Goal: Task Accomplishment & Management: Manage account settings

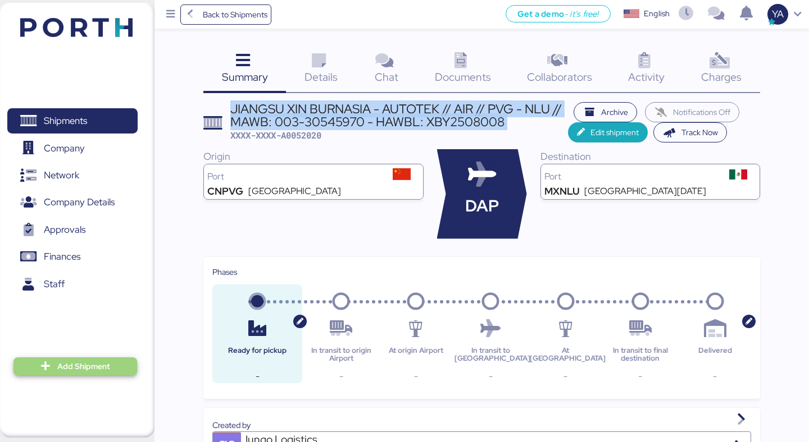
click at [72, 371] on span "Add Shipment" at bounding box center [83, 366] width 53 height 13
click at [65, 374] on span "Add Shipment" at bounding box center [75, 367] width 124 height 18
click at [71, 370] on span "Add Shipment" at bounding box center [83, 366] width 53 height 13
click at [72, 384] on div "Add Shipment Manually" at bounding box center [66, 385] width 87 height 16
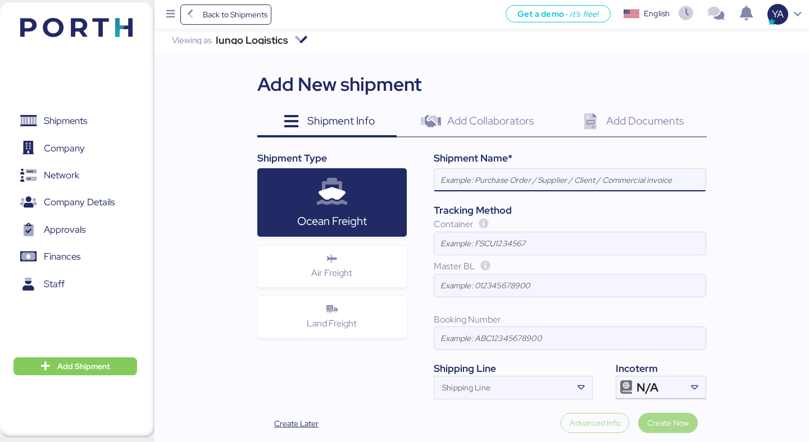
click at [458, 185] on input at bounding box center [569, 180] width 271 height 22
click at [458, 185] on input "JIANGSU XIN BURNASIA - AUTOTEK // AIR // PVG - NLU // MAWB: 003-30545970 - HAWB…" at bounding box center [569, 180] width 271 height 22
click at [578, 184] on input "JIANGSU XIN BURNASIA - AUTOTEK // AIR // PVG - NLU // MAWB: 003-30545970 - HAWB…" at bounding box center [569, 180] width 271 height 22
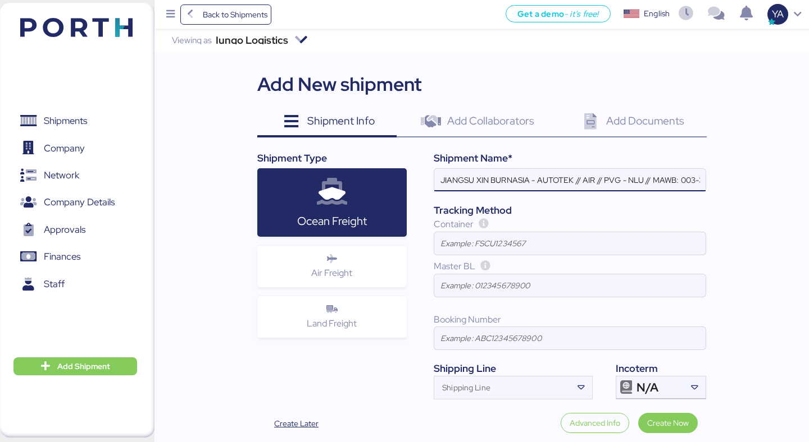
scroll to position [0, 127]
drag, startPoint x: 554, startPoint y: 182, endPoint x: 610, endPoint y: 188, distance: 56.4
click at [610, 188] on input "JIANGSU XIN BURNASIA - AUTOTEK // AIR // PVG - NLU // MAWB: 003-30545970 - HAWB…" at bounding box center [569, 180] width 271 height 22
click at [664, 178] on input "JIANGSU XIN BURNASIA - AUTOTEK // AIR // PVG - NLU // MAWB: - HAWBL: XBY2508008" at bounding box center [569, 180] width 271 height 22
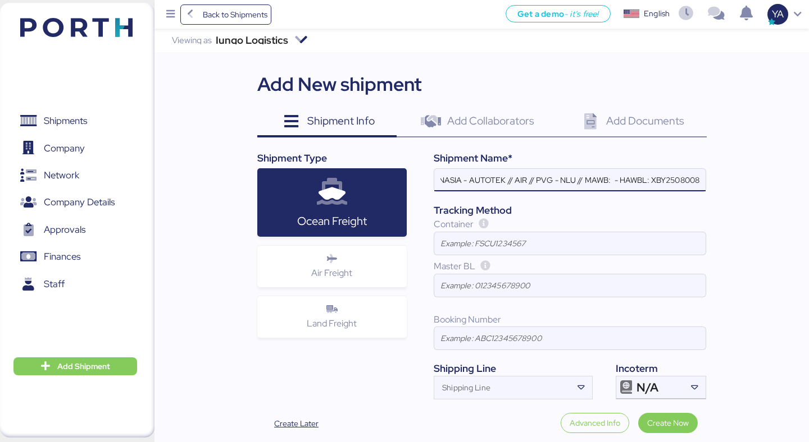
click at [664, 178] on input "JIANGSU XIN BURNASIA - AUTOTEK // AIR // PVG - NLU // MAWB: - HAWBL: XBY2508008" at bounding box center [569, 180] width 271 height 22
type input "JIANGSU XIN BURNASIA - AUTOTEK // AIR // PVG - NLU // [GEOGRAPHIC_DATA]: - HAWB…"
click at [509, 193] on div at bounding box center [569, 196] width 271 height 11
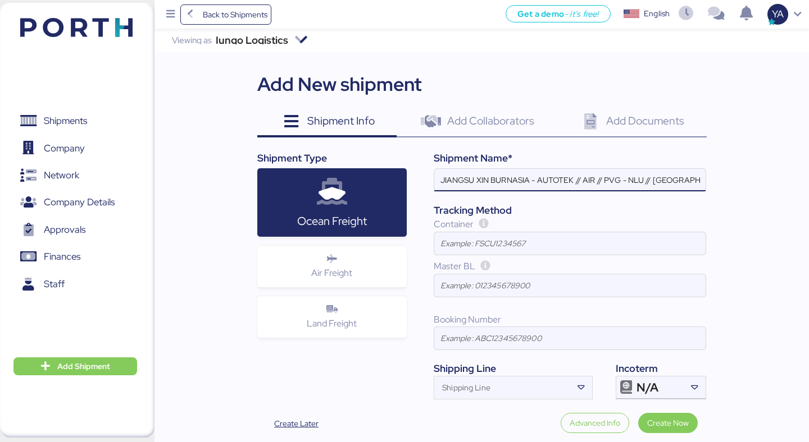
click at [509, 191] on input "JIANGSU XIN BURNASIA - AUTOTEK // AIR // PVG - NLU // [GEOGRAPHIC_DATA]: - HAWB…" at bounding box center [569, 180] width 271 height 22
click at [534, 179] on input "JIANGSU XIN BURNASIA - AUTOTEK // AIR // PVG - NLU // [GEOGRAPHIC_DATA]: - HAWB…" at bounding box center [569, 180] width 271 height 22
click at [622, 117] on span "Add Documents" at bounding box center [645, 120] width 78 height 15
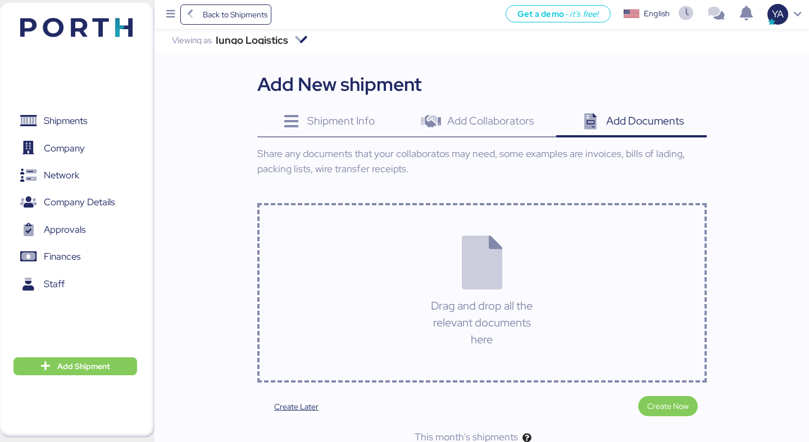
click at [426, 303] on div "Drag and drop all the relevant documents here" at bounding box center [481, 293] width 449 height 180
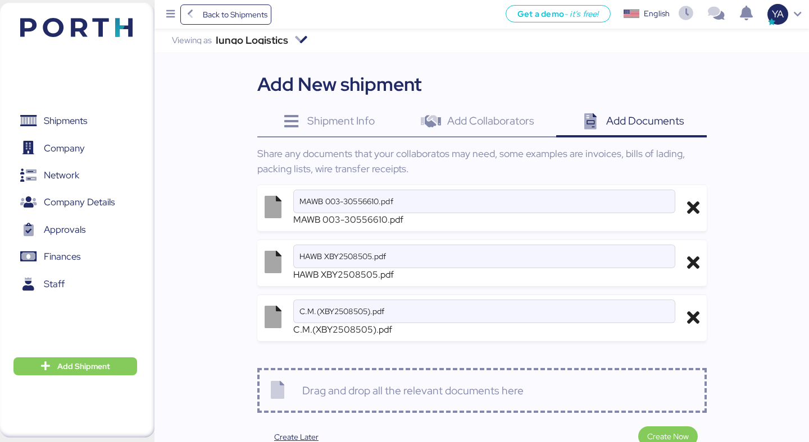
click at [466, 121] on span "Add Collaborators" at bounding box center [490, 120] width 87 height 15
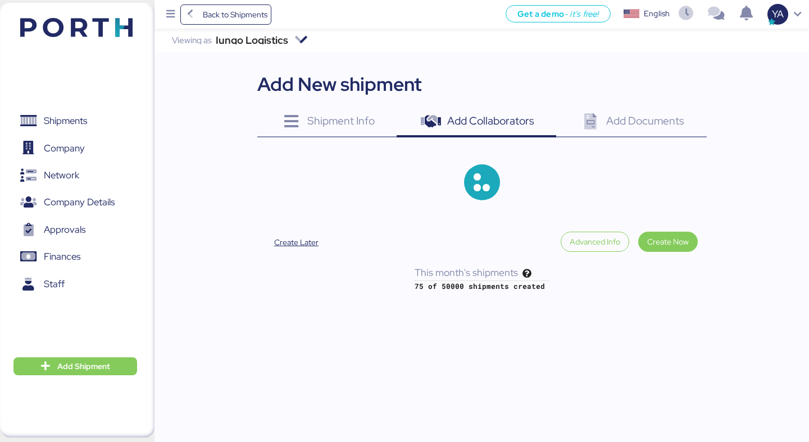
click at [354, 107] on div "Shipment Info 0" at bounding box center [327, 122] width 140 height 30
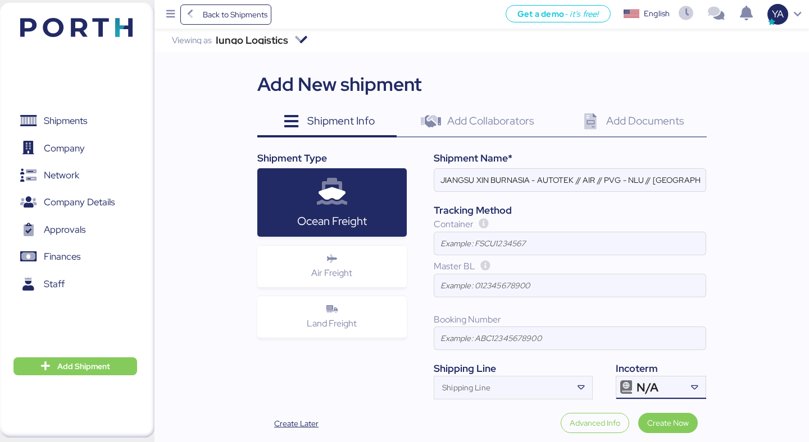
click at [661, 391] on div "N/A" at bounding box center [659, 388] width 47 height 22
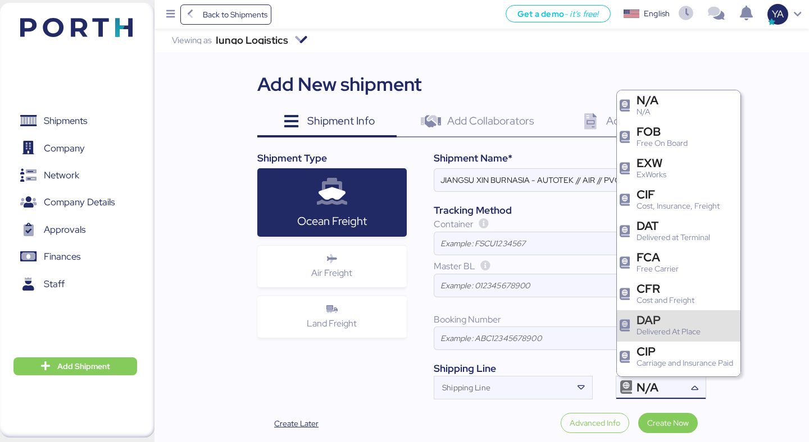
click at [663, 318] on div "DAP" at bounding box center [668, 320] width 64 height 12
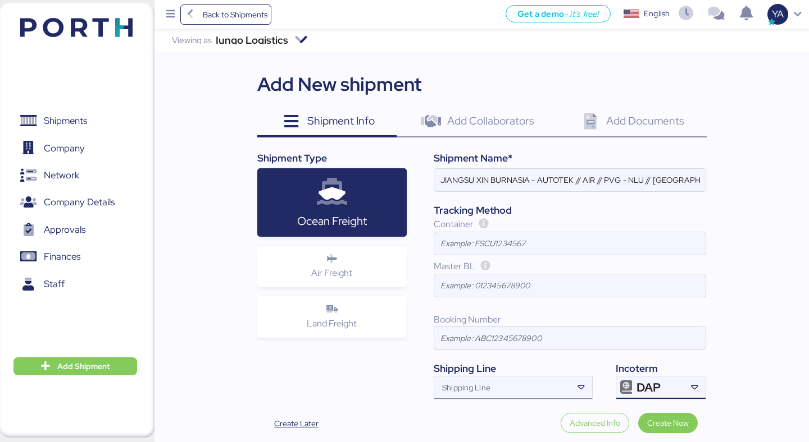
click at [579, 381] on div at bounding box center [582, 388] width 20 height 22
click at [276, 286] on div "Air Freight" at bounding box center [332, 267] width 150 height 42
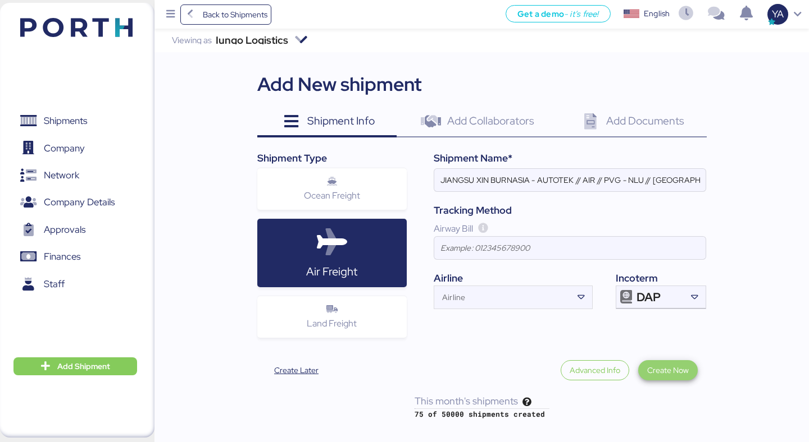
click at [666, 366] on span "Create Now" at bounding box center [668, 370] width 42 height 13
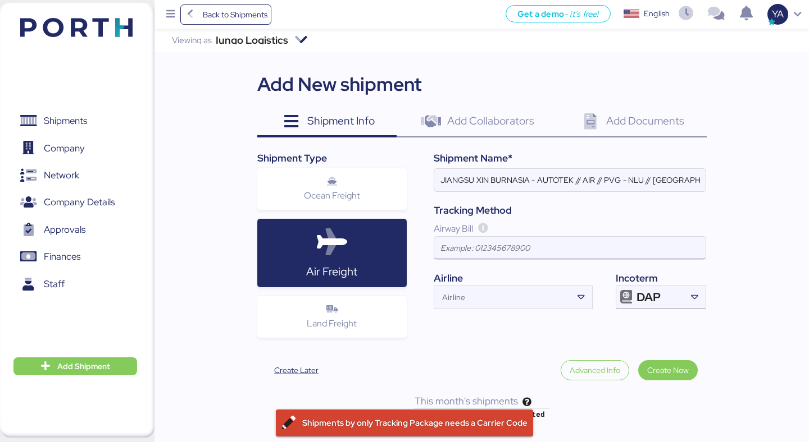
click at [585, 254] on input at bounding box center [569, 248] width 271 height 22
click at [529, 296] on input "Airline" at bounding box center [503, 300] width 138 height 13
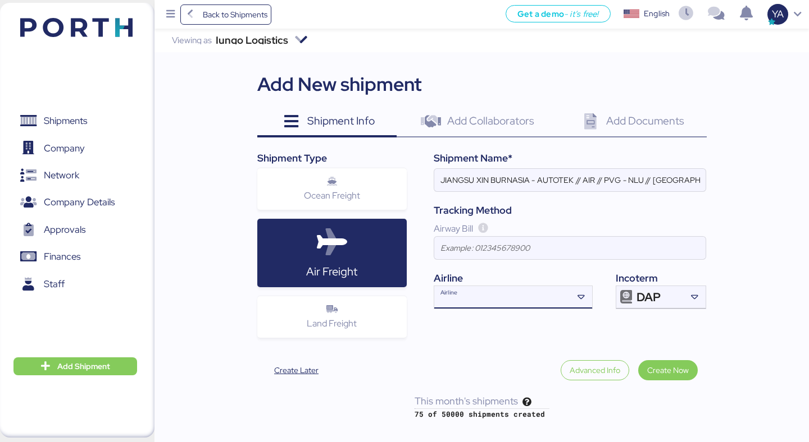
paste input "003-30556610"
type input "003-30556610"
click at [469, 255] on input at bounding box center [569, 248] width 271 height 22
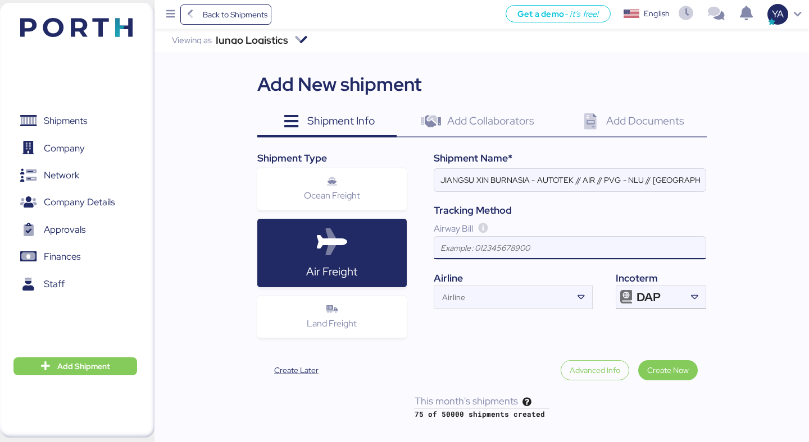
paste input "003-30556610"
click at [553, 257] on input "003-30556610" at bounding box center [569, 248] width 271 height 22
type input "003-30556610"
click at [550, 262] on div "Airway Bill 003-30556610" at bounding box center [569, 244] width 272 height 53
click at [462, 248] on input "003-30556610" at bounding box center [569, 248] width 271 height 22
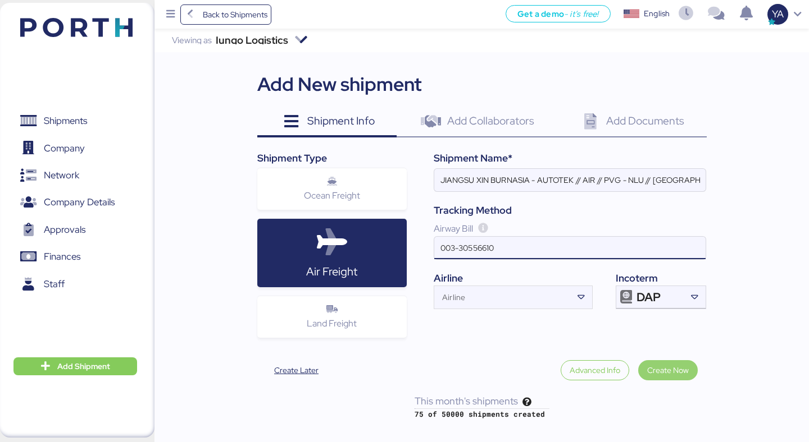
click at [677, 373] on span "Create Now" at bounding box center [668, 370] width 42 height 13
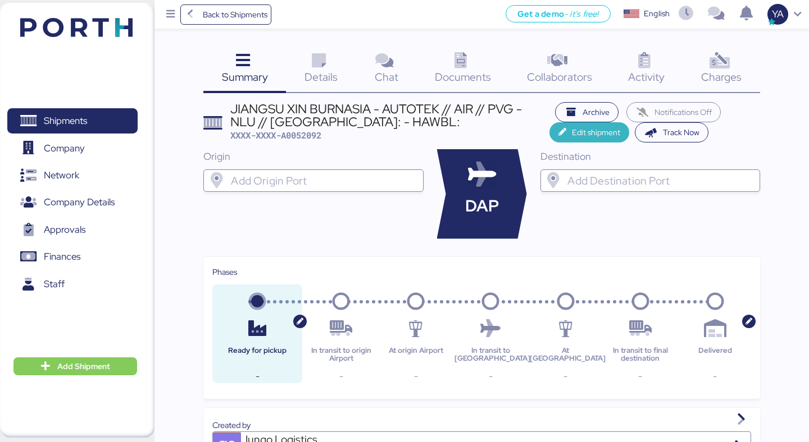
click at [579, 139] on span "Edit shipment" at bounding box center [596, 132] width 48 height 13
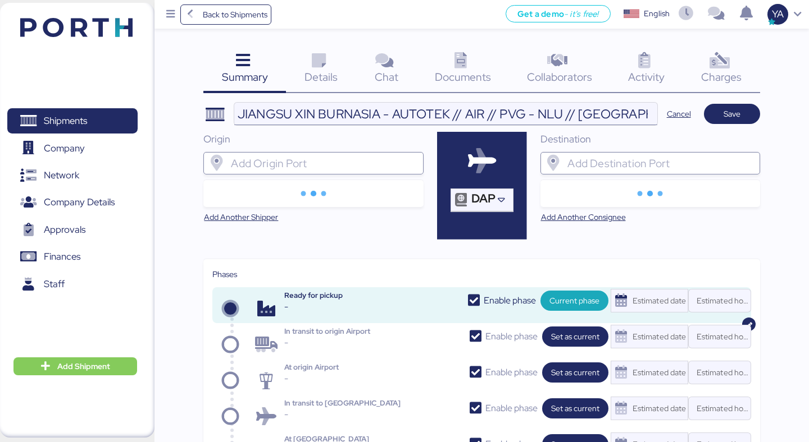
click at [506, 113] on input "JIANGSU XIN BURNASIA - AUTOTEK // AIR // PVG - NLU // [GEOGRAPHIC_DATA]: - HAWB…" at bounding box center [445, 114] width 423 height 22
click at [591, 116] on input "JIANGSU XIN BURNASIA - AUTOTEK // AIR // PVG - NLU // [GEOGRAPHIC_DATA]: - HAWB…" at bounding box center [445, 114] width 423 height 22
paste input "003-30556610"
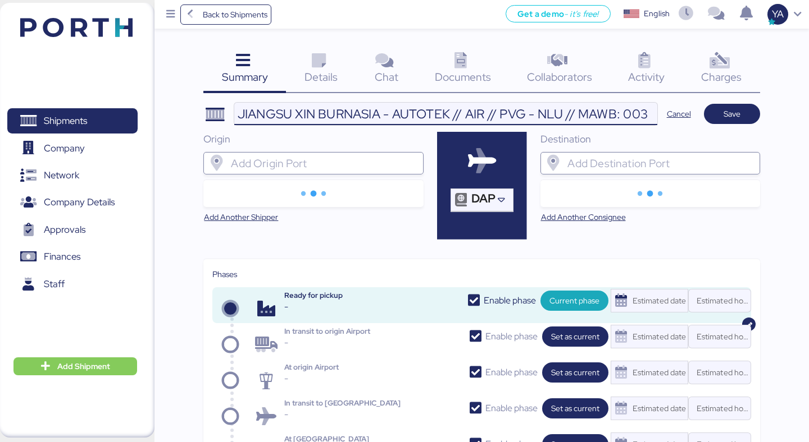
click at [592, 108] on input "JIANGSU XIN BURNASIA - AUTOTEK // AIR // PVG - NLU // MAWB: 003-30556610 - HAWB…" at bounding box center [445, 114] width 423 height 22
paste input "XBY2508505"
type input "JIANGSU XIN BURNASIA - AUTOTEK // AIR // PVG - NLU // MAWB: 003-30556610 - HAWB…"
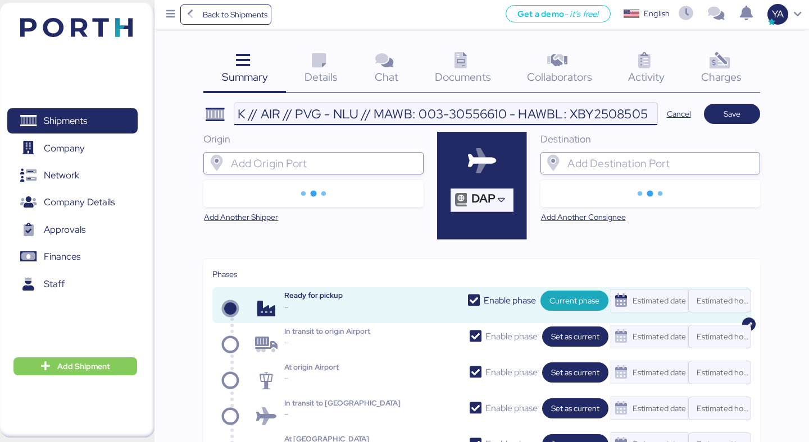
scroll to position [0, 0]
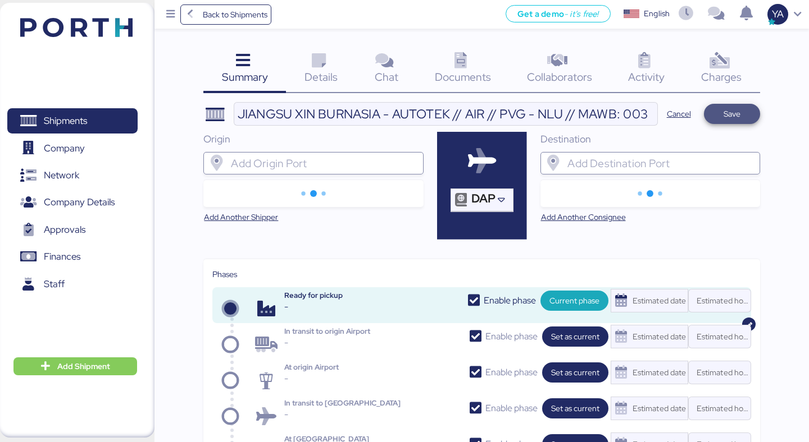
click at [724, 121] on span "Save" at bounding box center [732, 114] width 38 height 16
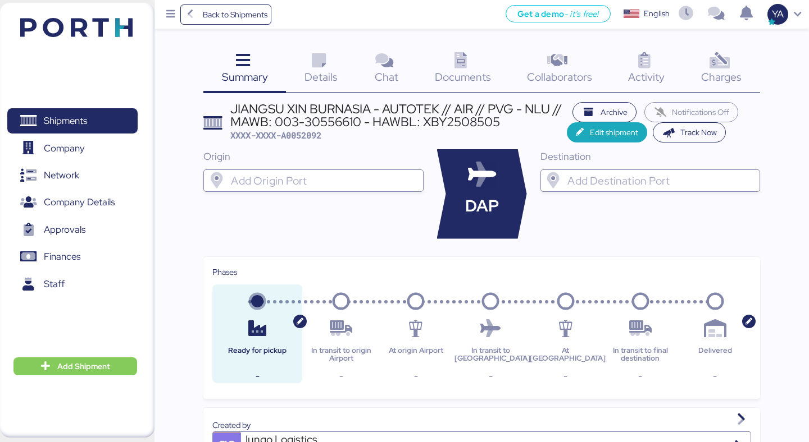
click at [322, 68] on icon at bounding box center [319, 61] width 24 height 16
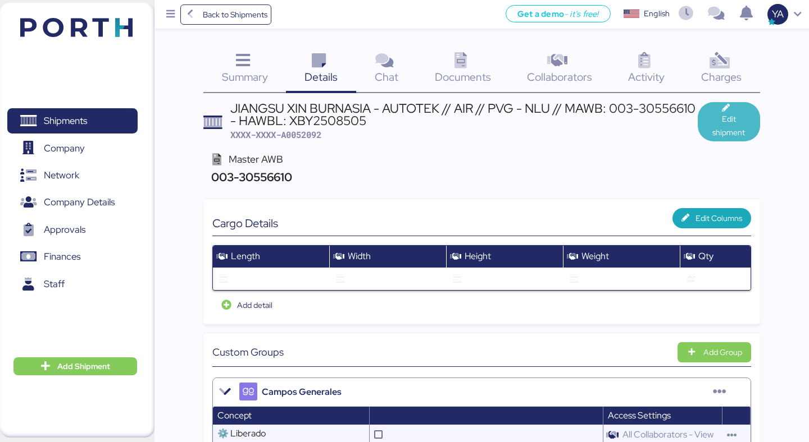
click at [702, 134] on span "Edit shipment" at bounding box center [728, 121] width 62 height 39
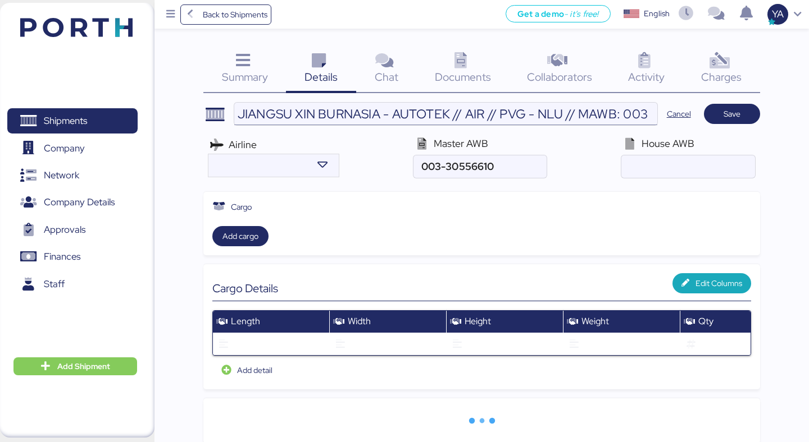
click at [595, 107] on input "JIANGSU XIN BURNASIA - AUTOTEK // AIR // PVG - NLU // MAWB: 003-30556610 - HAWB…" at bounding box center [445, 114] width 423 height 22
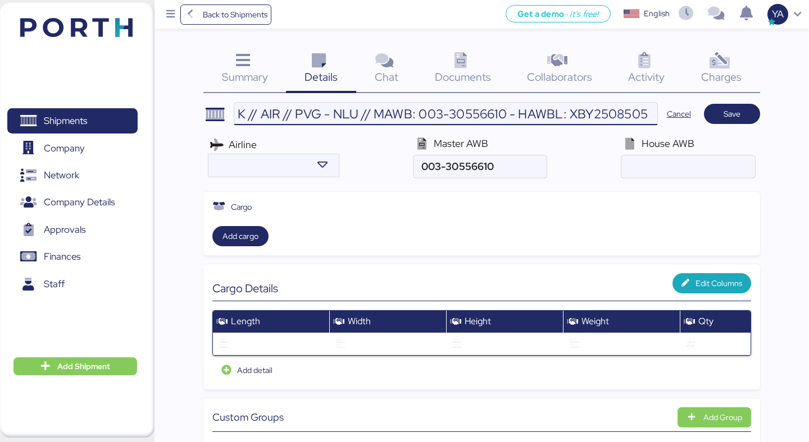
click at [602, 112] on input "JIANGSU XIN BURNASIA - AUTOTEK // AIR // PVG - NLU // MAWB: 003-30556610 - HAWB…" at bounding box center [445, 114] width 423 height 22
click at [636, 166] on input "air" at bounding box center [687, 167] width 133 height 22
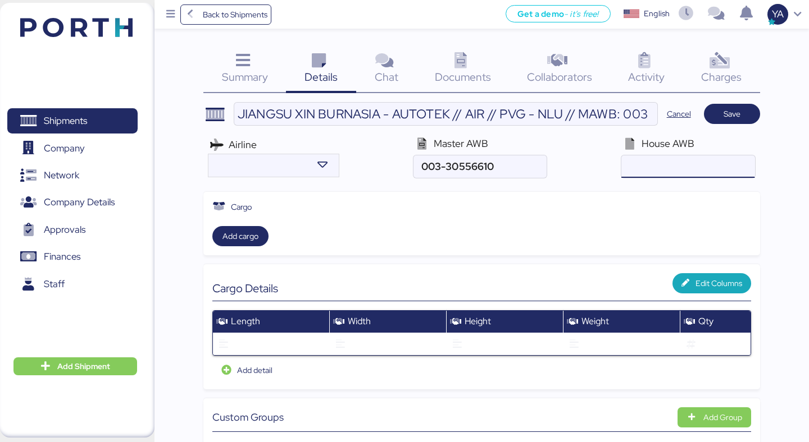
paste input "XBY2508505"
type input "XBY2508505"
click at [300, 163] on input "search" at bounding box center [259, 165] width 96 height 13
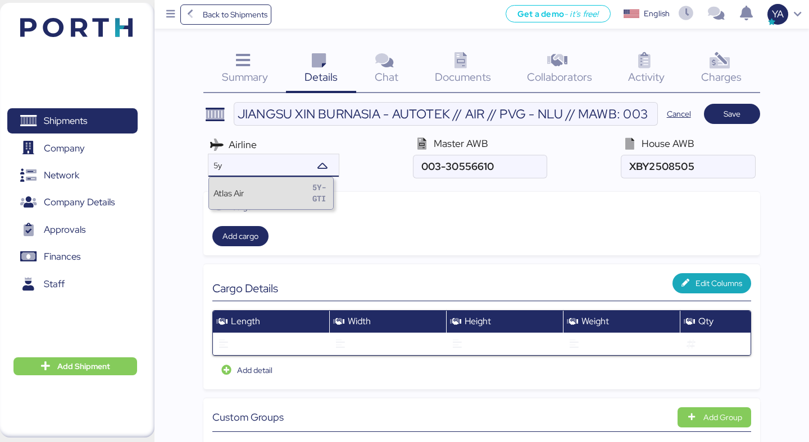
type input "5y"
click at [281, 195] on div "Atlas Air 5Y-GTI" at bounding box center [271, 193] width 124 height 32
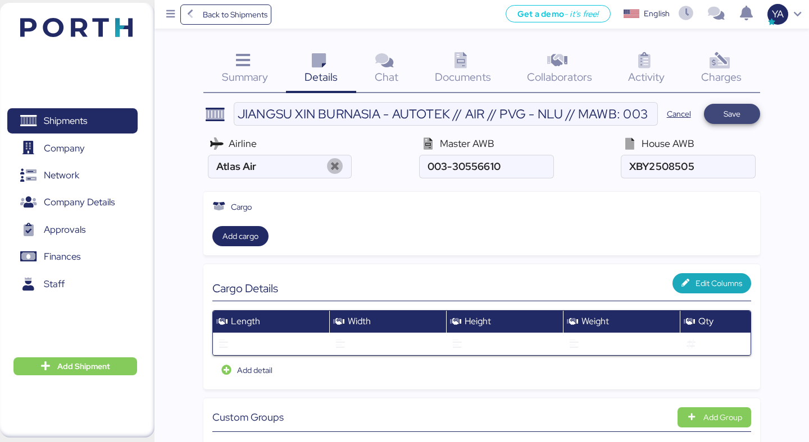
click at [727, 123] on span "Save" at bounding box center [732, 114] width 56 height 20
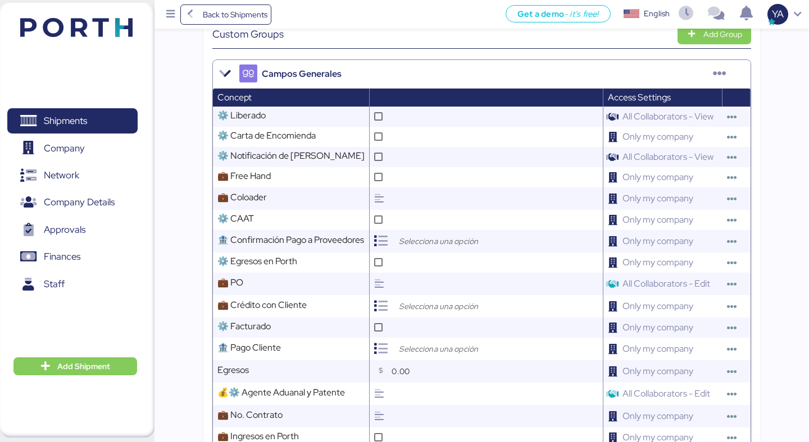
scroll to position [401, 0]
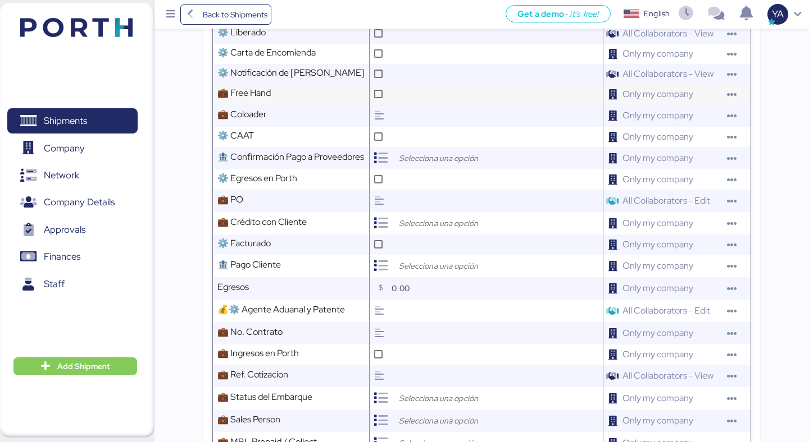
click at [365, 93] on td "💼 Free Hand Comment" at bounding box center [291, 94] width 157 height 20
click at [375, 93] on icon at bounding box center [378, 94] width 6 height 6
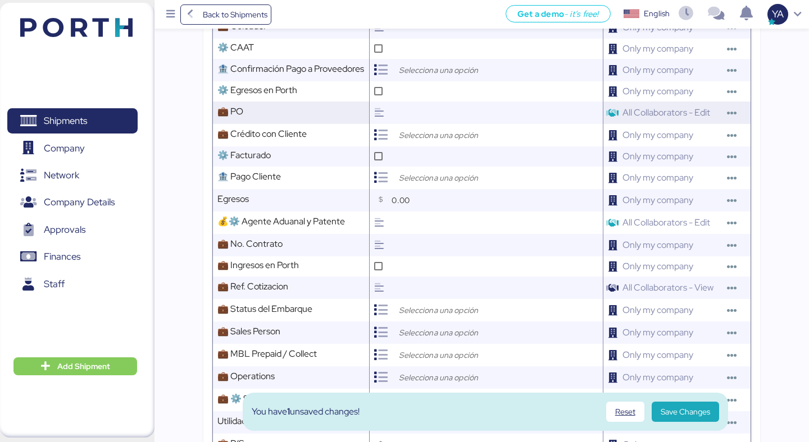
scroll to position [497, 0]
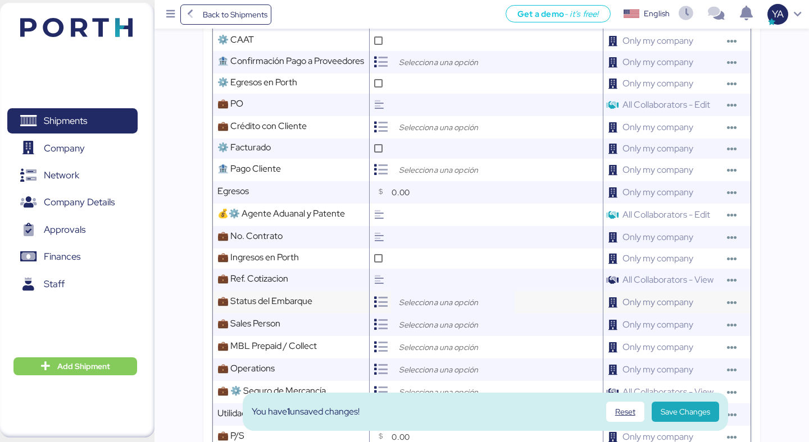
click at [403, 298] on input "search" at bounding box center [455, 302] width 118 height 13
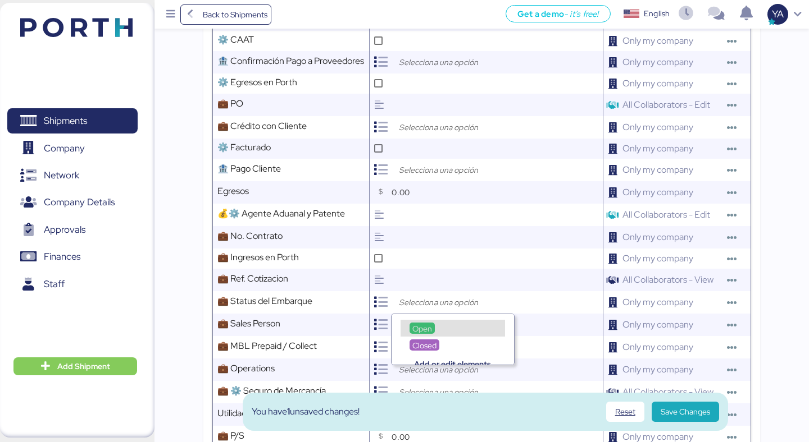
click at [421, 323] on div "Open" at bounding box center [421, 328] width 25 height 11
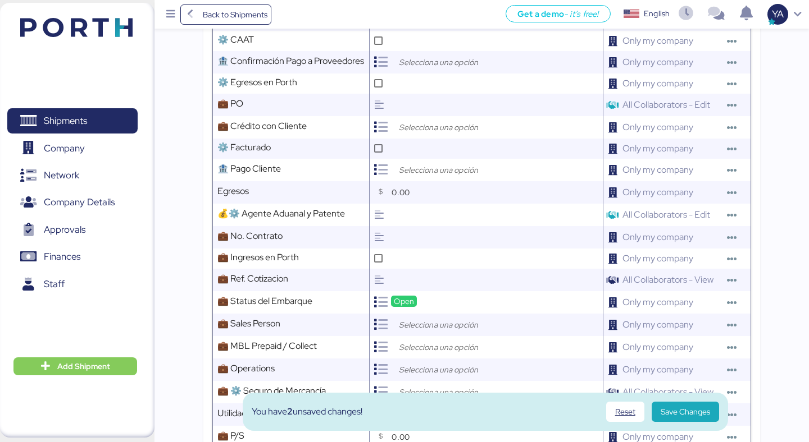
scroll to position [0, 0]
click at [421, 323] on input "search" at bounding box center [455, 324] width 118 height 13
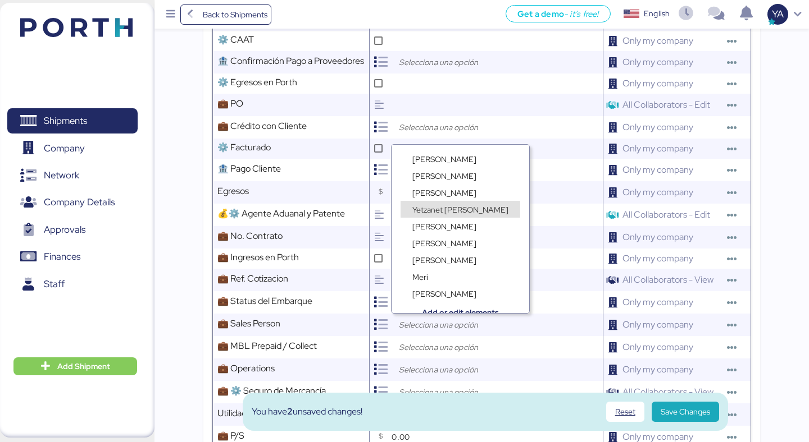
click at [450, 207] on span "Yetzanet [PERSON_NAME]" at bounding box center [460, 210] width 96 height 10
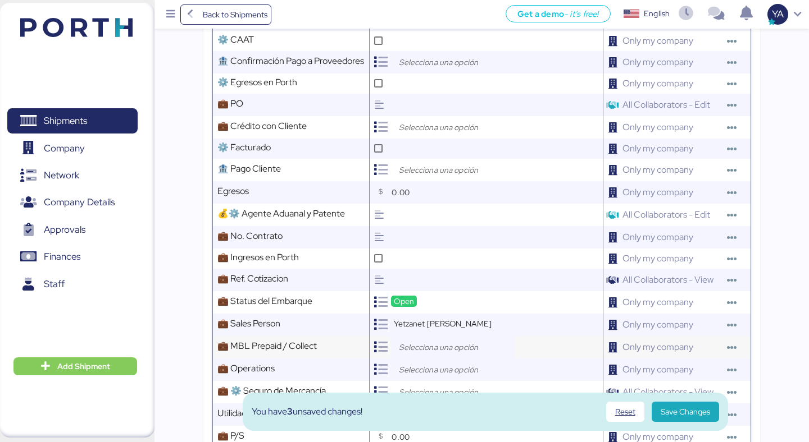
click at [421, 357] on div at bounding box center [453, 347] width 124 height 22
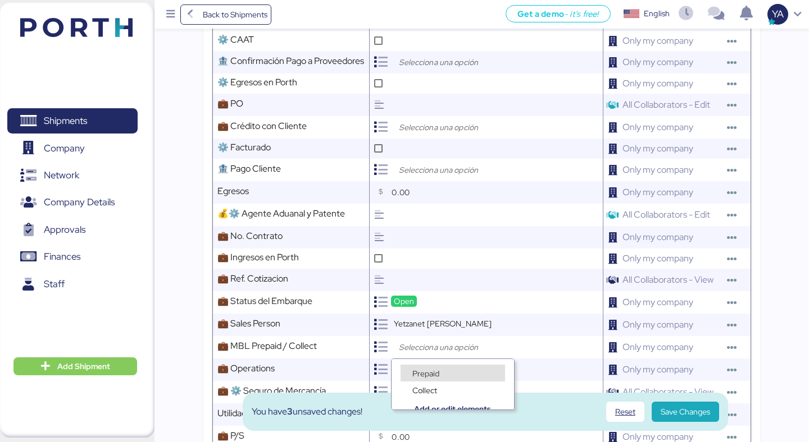
click at [423, 368] on div "Prepaid" at bounding box center [425, 373] width 33 height 11
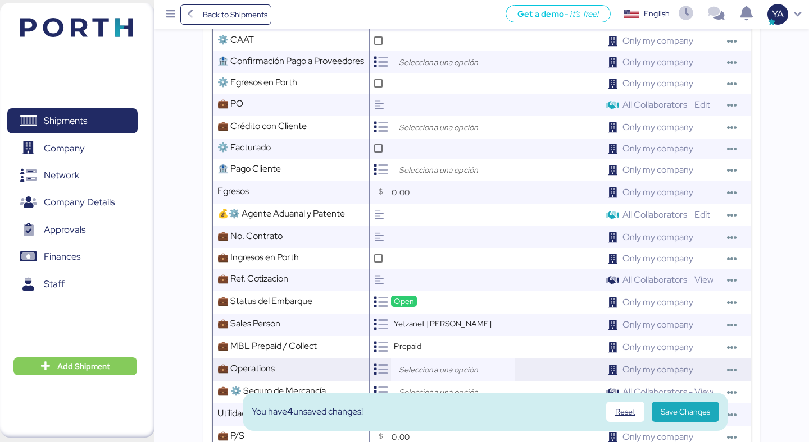
click at [426, 369] on input "search" at bounding box center [455, 369] width 118 height 13
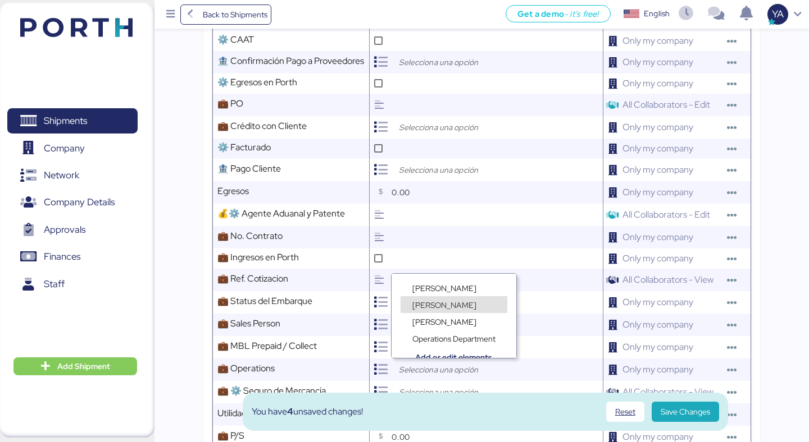
click at [453, 303] on span "[PERSON_NAME]" at bounding box center [444, 305] width 64 height 10
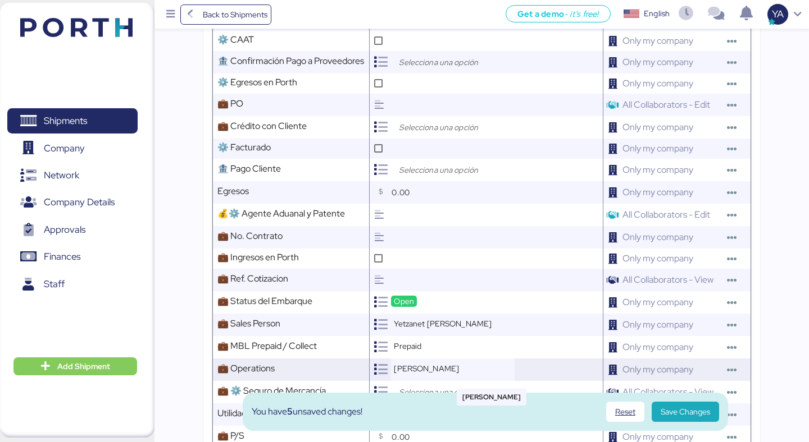
click at [440, 375] on div "[PERSON_NAME]" at bounding box center [453, 370] width 124 height 22
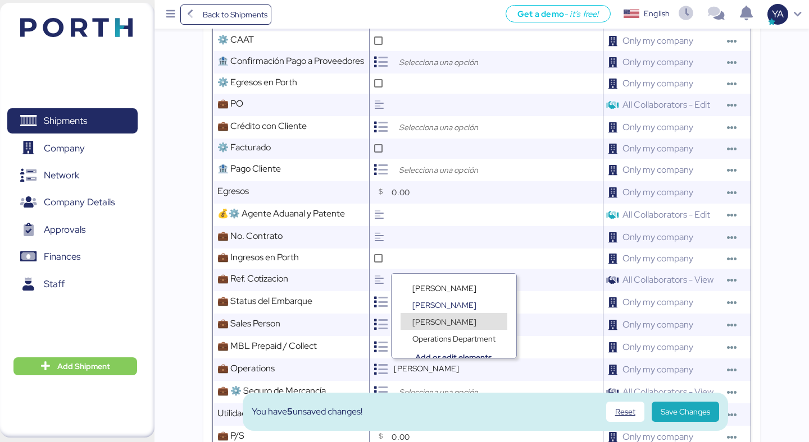
click at [441, 320] on span "[PERSON_NAME]" at bounding box center [444, 322] width 64 height 10
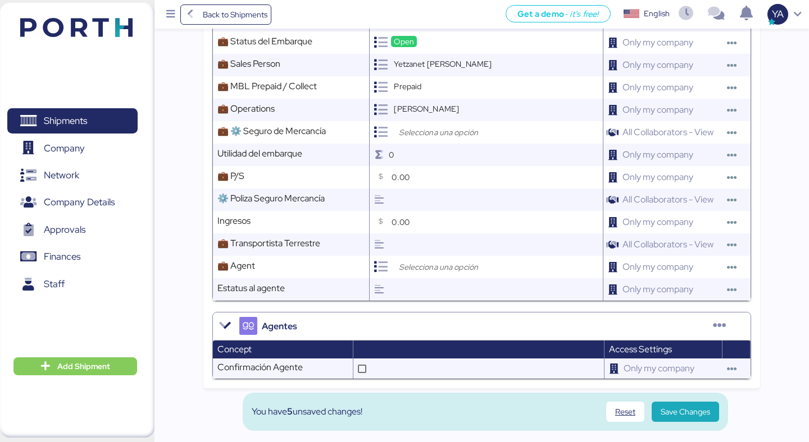
scroll to position [757, 0]
click at [677, 404] on span "Save Changes" at bounding box center [684, 412] width 49 height 16
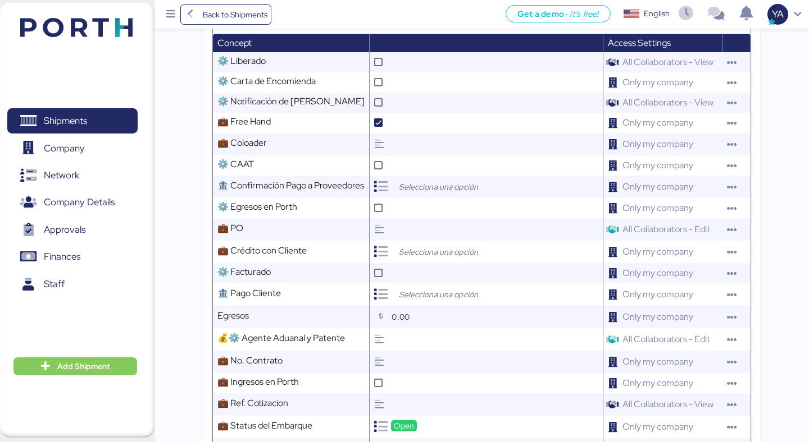
scroll to position [371, 0]
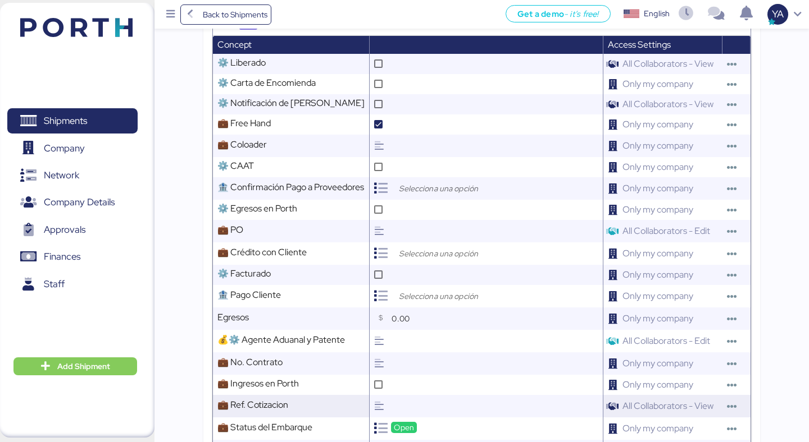
click at [397, 404] on input "text" at bounding box center [495, 406] width 213 height 22
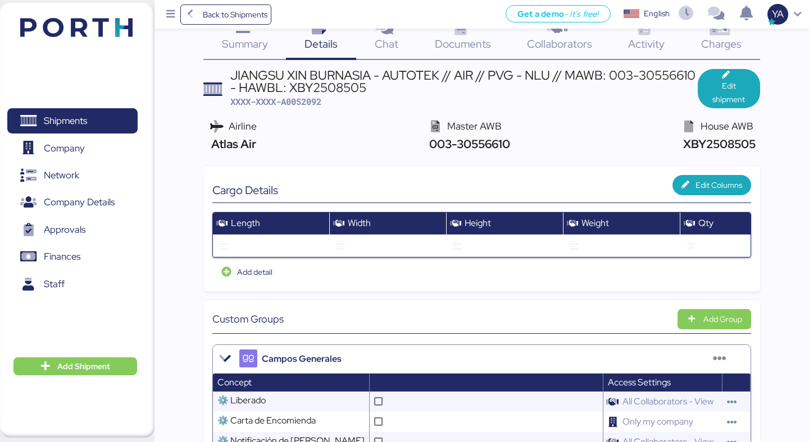
scroll to position [0, 0]
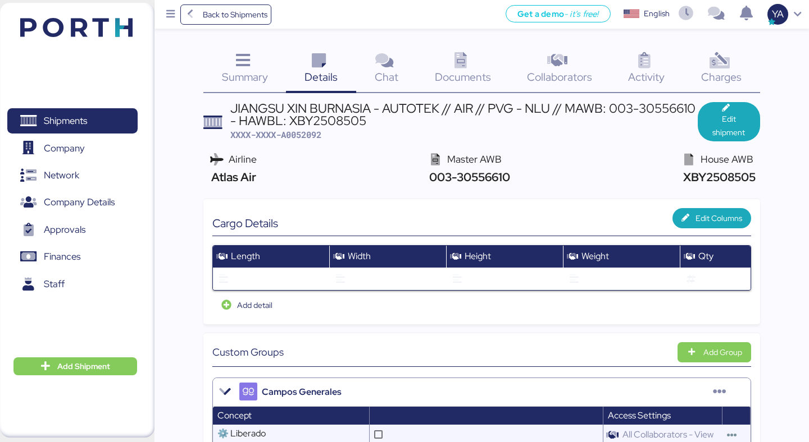
click at [444, 74] on span "Documents" at bounding box center [463, 77] width 56 height 15
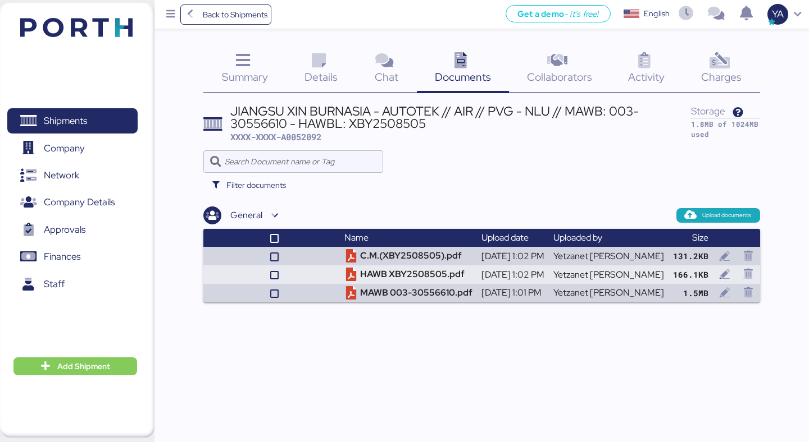
click at [605, 62] on div "Collaborators 0" at bounding box center [559, 70] width 101 height 47
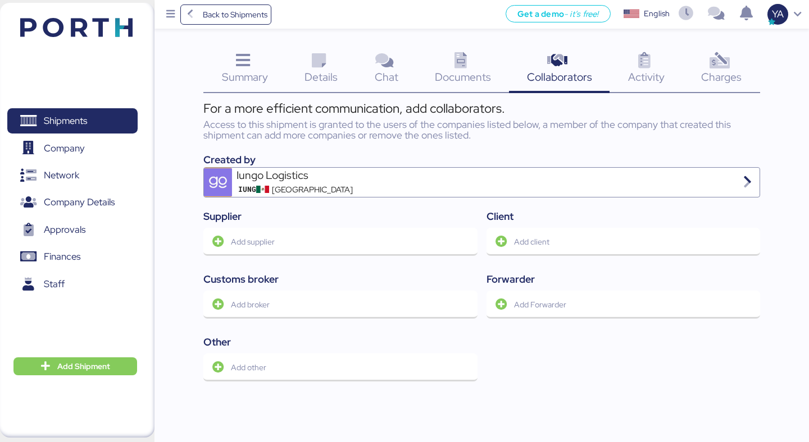
click at [751, 69] on div "Charges 0" at bounding box center [721, 70] width 77 height 47
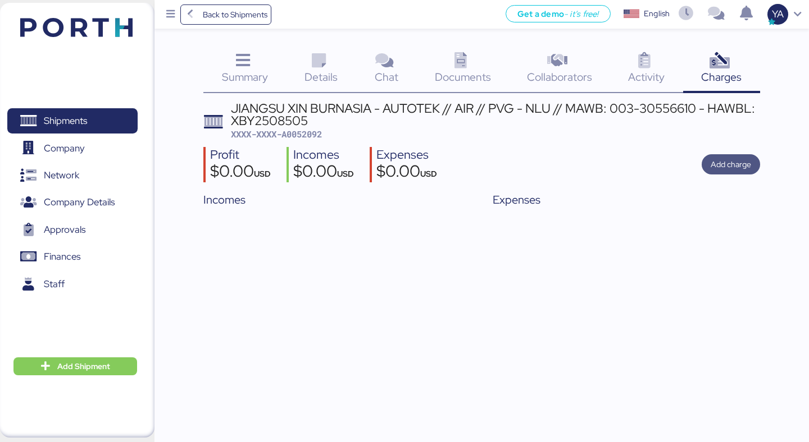
click at [741, 162] on span "Add charge" at bounding box center [730, 164] width 40 height 13
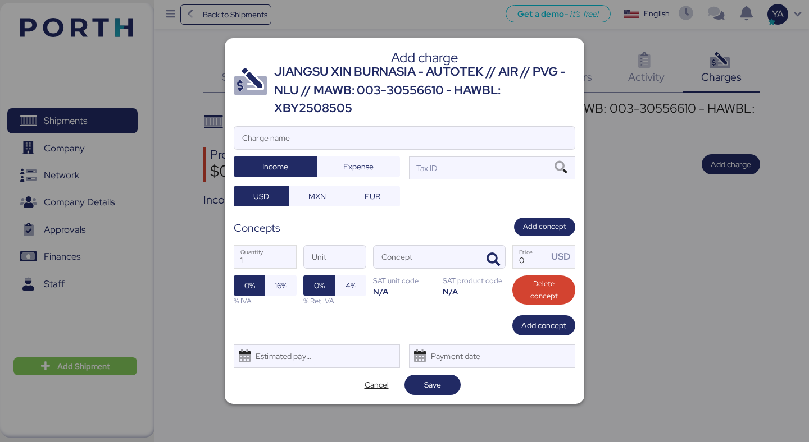
click at [416, 83] on div "JIANGSU XIN BURNASIA - AUTOTEK // AIR // PVG - NLU // MAWB: 003-30556610 - HAWB…" at bounding box center [424, 90] width 301 height 54
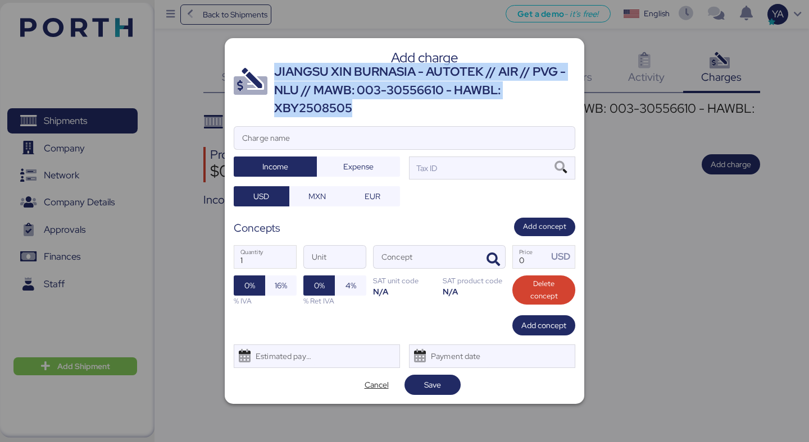
click at [416, 83] on div "JIANGSU XIN BURNASIA - AUTOTEK // AIR // PVG - NLU // MAWB: 003-30556610 - HAWB…" at bounding box center [424, 90] width 301 height 54
copy div "JIANGSU XIN BURNASIA - AUTOTEK // AIR // PVG - NLU // MAWB: 003-30556610 - HAWB…"
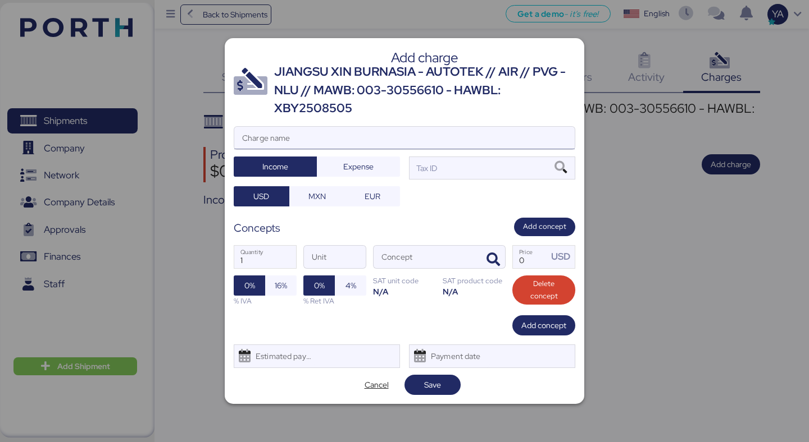
click at [394, 143] on input "Charge name" at bounding box center [404, 138] width 340 height 22
paste input "JIANGSU XIN BURNASIA - AUTOTEK // AIR // PVG - NLU // MAWB: 003-30556610 - HAWB…"
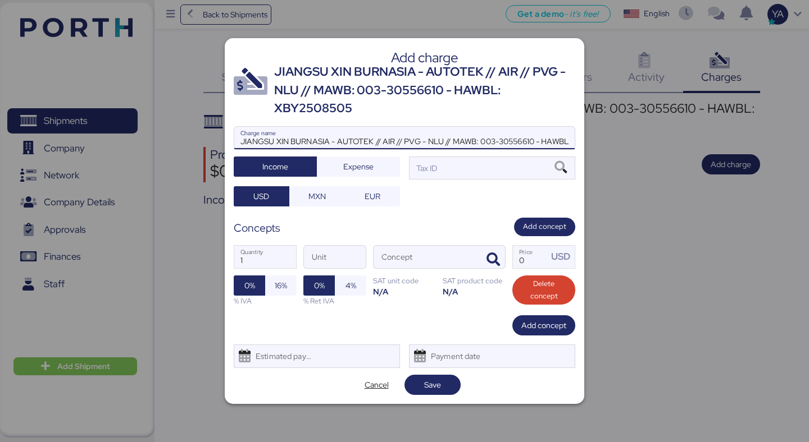
scroll to position [0, 56]
type input "JIANGSU XIN BURNASIA - AUTOTEK // AIR // PVG - NLU // MAWB: 003-30556610 - HAWB…"
click at [457, 189] on div "JIANGSU XIN BURNASIA - AUTOTEK // AIR // PVG - NLU // MAWB: 003-30556610 - HAWB…" at bounding box center [404, 166] width 341 height 80
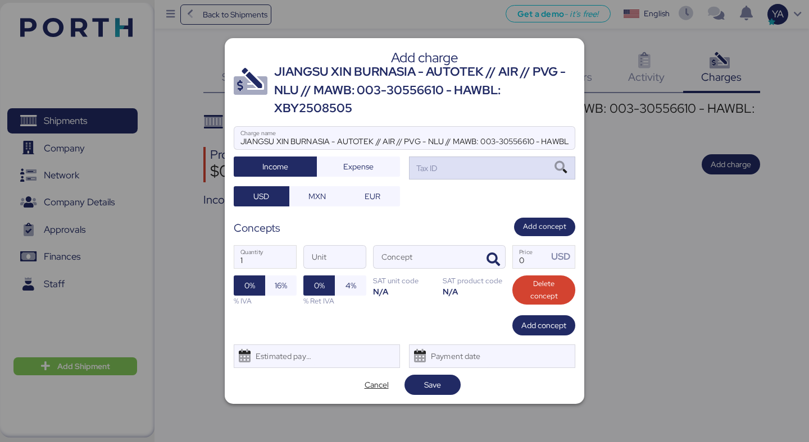
click at [458, 176] on div "Tax ID" at bounding box center [492, 168] width 166 height 22
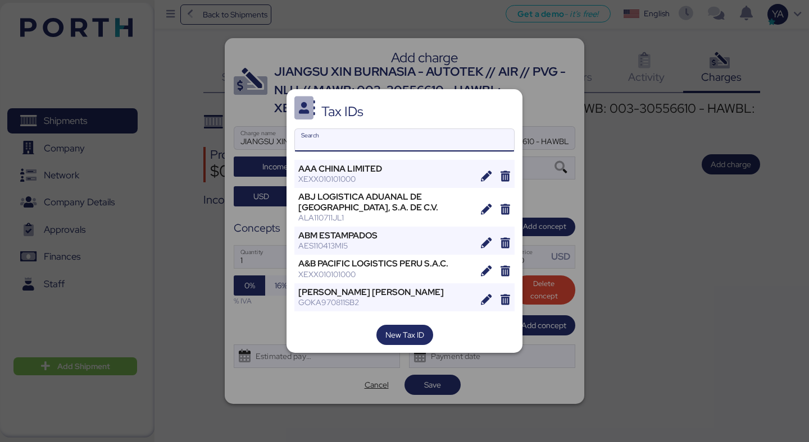
type input "c"
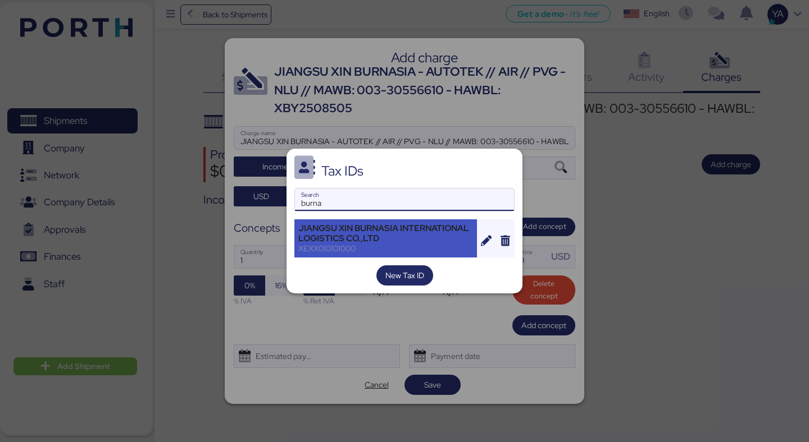
type input "burna"
click at [382, 227] on div "JIANGSU XIN BURNASIA INTERNATIONAL LOGISTICS CO.,LTD" at bounding box center [385, 233] width 175 height 20
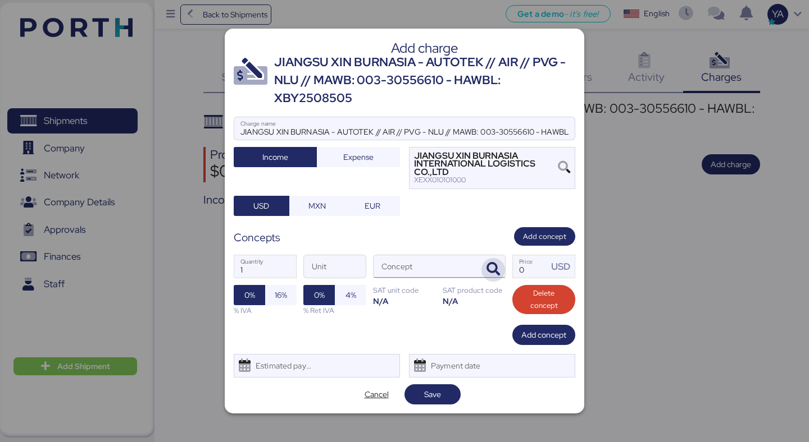
click at [489, 263] on icon "button" at bounding box center [492, 269] width 13 height 13
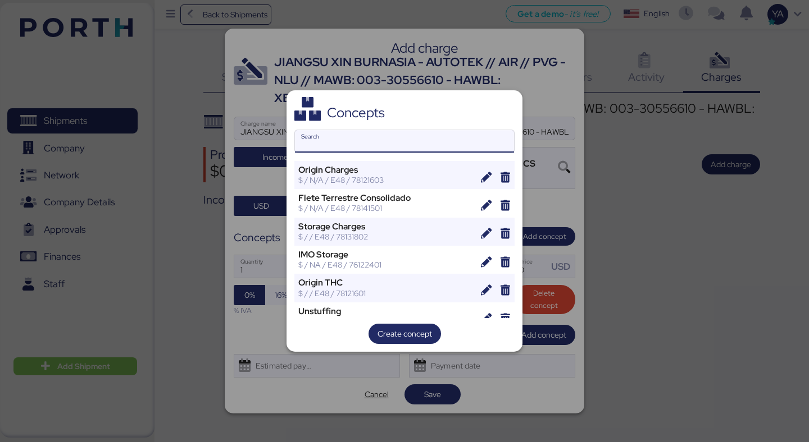
click at [446, 143] on input "Search" at bounding box center [404, 141] width 219 height 22
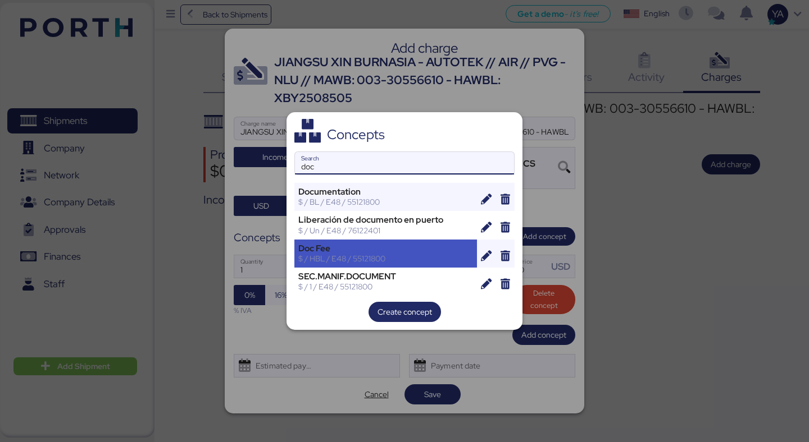
type input "doc"
click at [392, 263] on div "$ / HBL / E48 / 55121800" at bounding box center [385, 259] width 175 height 10
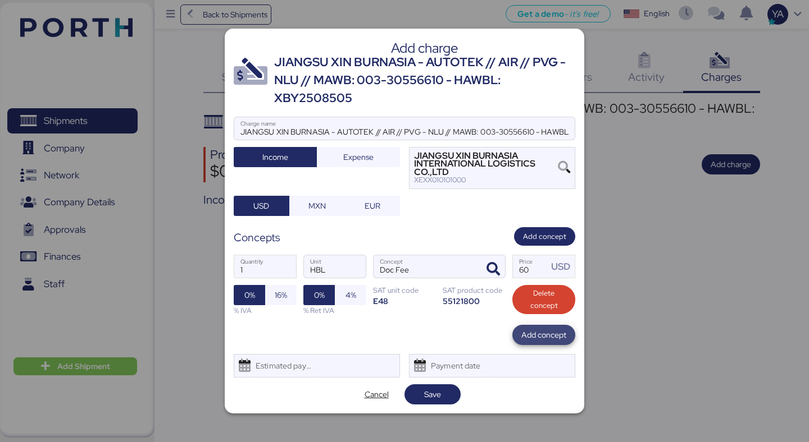
click at [535, 342] on span "Add concept" at bounding box center [543, 335] width 45 height 16
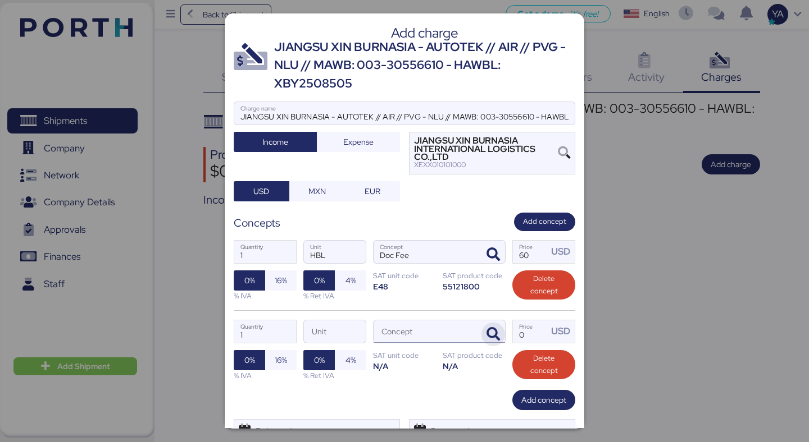
click at [485, 340] on span "button" at bounding box center [493, 335] width 24 height 24
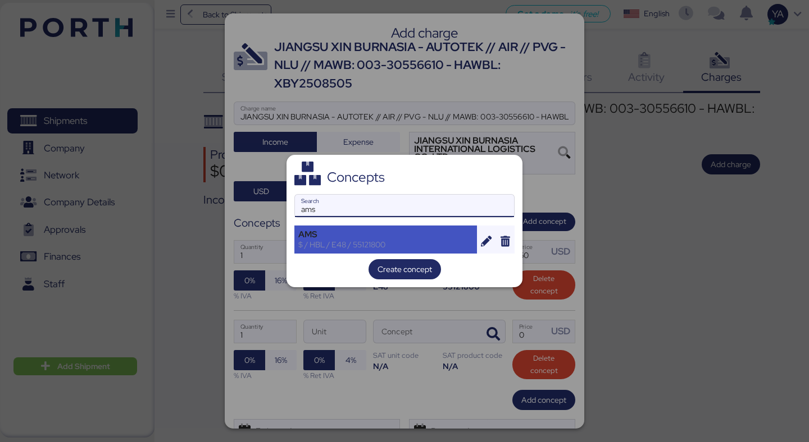
type input "ams"
click at [345, 238] on div "AMS" at bounding box center [385, 235] width 175 height 10
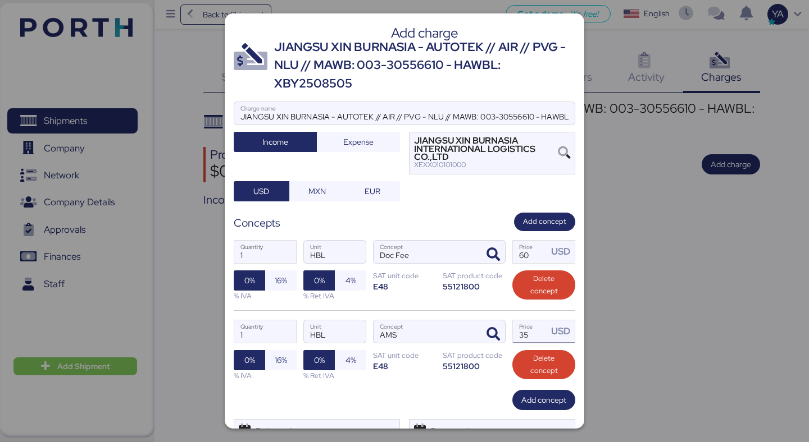
click at [529, 336] on input "35" at bounding box center [530, 332] width 35 height 22
click at [486, 383] on div "1 Quantity HBL Unit AMS Concept 40 Price USD 0% 16% % IVA 0% 4% % Ret IVA SAT u…" at bounding box center [404, 351] width 341 height 80
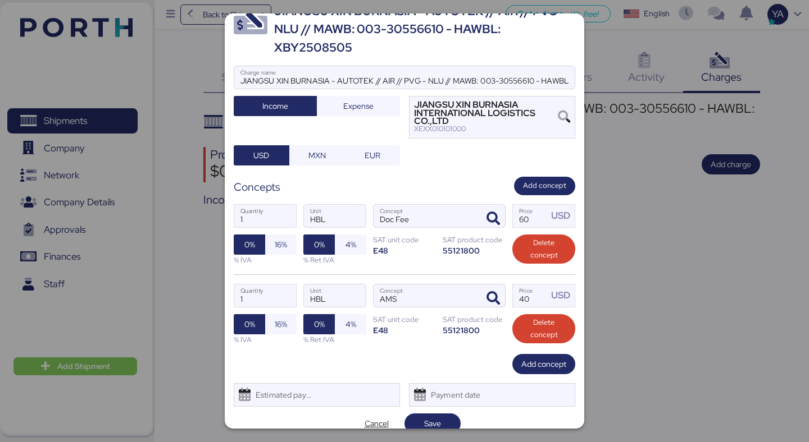
scroll to position [50, 0]
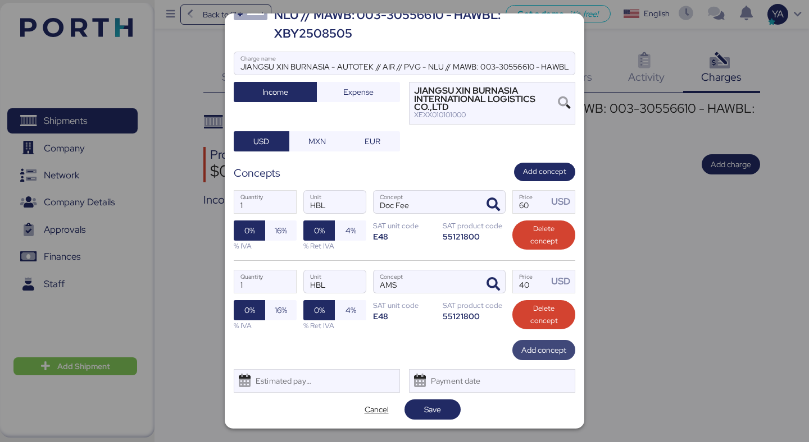
click at [553, 351] on span "Add concept" at bounding box center [543, 350] width 45 height 13
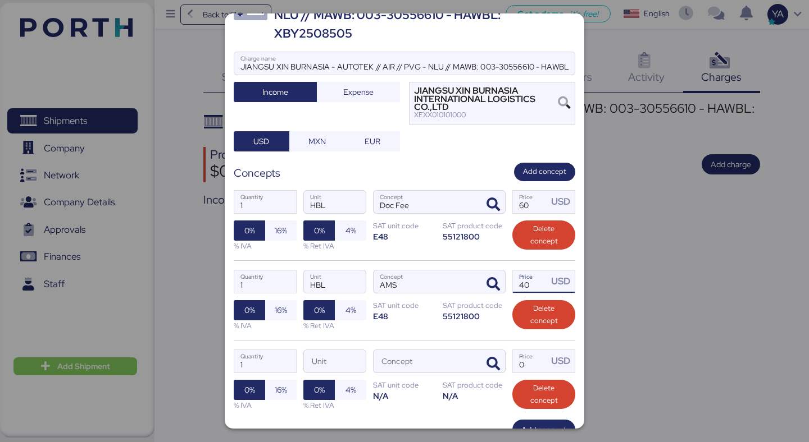
click at [524, 286] on input "40" at bounding box center [530, 282] width 35 height 22
type input "30"
click at [496, 366] on icon "button" at bounding box center [492, 364] width 13 height 13
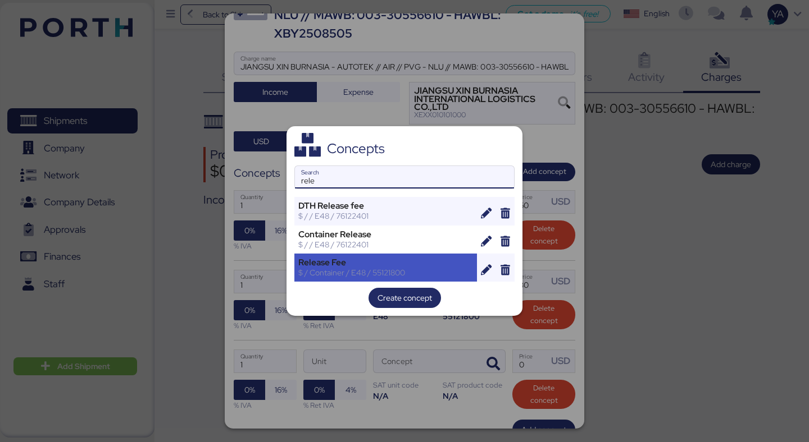
type input "rele"
click at [394, 257] on div "Release Fee $ / Container / E48 / 55121800" at bounding box center [385, 268] width 182 height 28
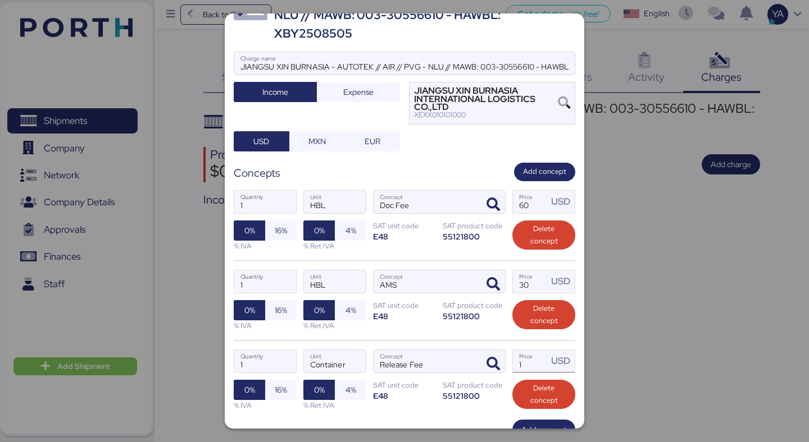
click at [532, 357] on input "1" at bounding box center [530, 361] width 35 height 22
type input "60"
drag, startPoint x: 538, startPoint y: 202, endPoint x: 438, endPoint y: 203, distance: 99.9
click at [440, 202] on div "1 Quantity HBL Unit Doc Fee Concept 60 Price USD 0% 16% % IVA 0% 4% % Ret IVA S…" at bounding box center [404, 220] width 341 height 79
type input "40"
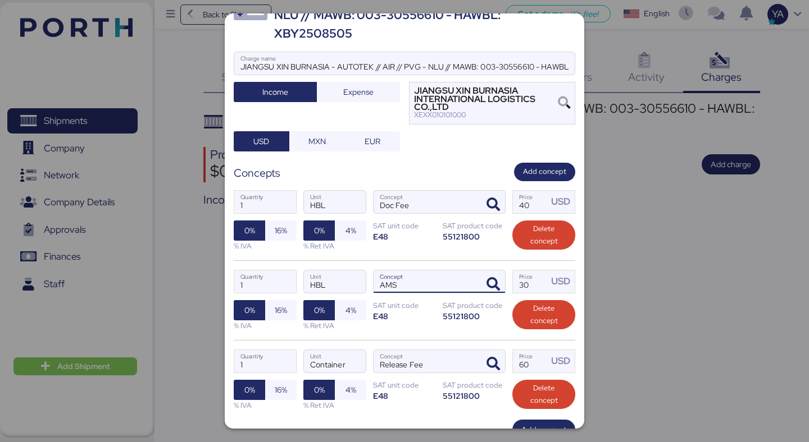
click at [451, 273] on input "AMS" at bounding box center [425, 282] width 104 height 22
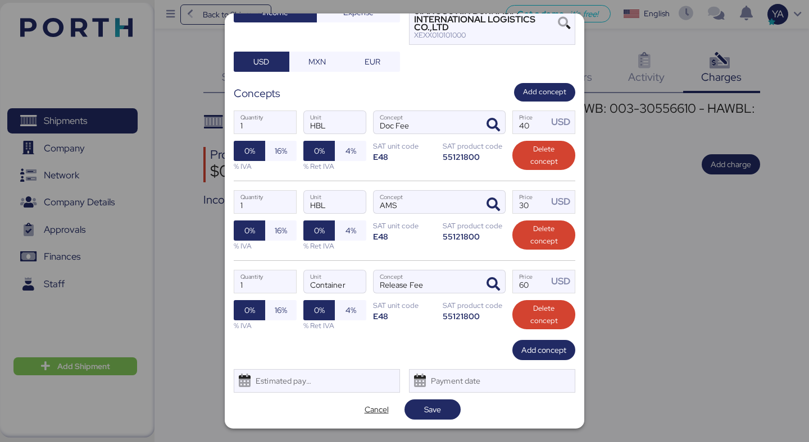
click at [554, 363] on div "Add charge JIANGSU XIN BURNASIA - AUTOTEK // AIR // PVG - NLU // MAWB: 003-3055…" at bounding box center [404, 221] width 359 height 416
click at [554, 359] on span "Add concept" at bounding box center [543, 350] width 63 height 20
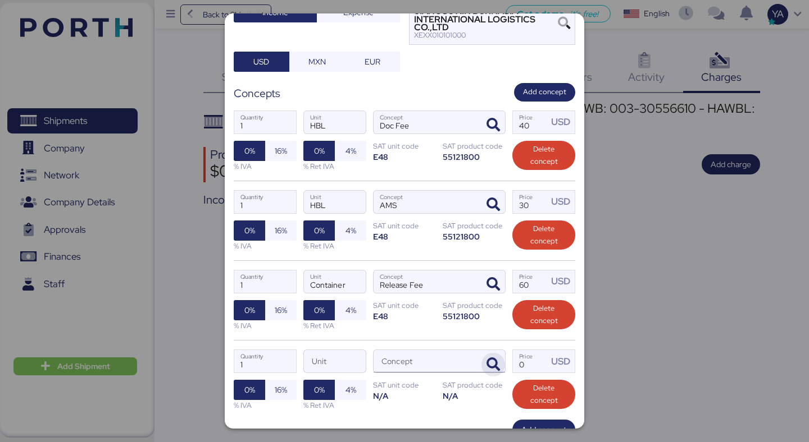
click at [491, 366] on icon "button" at bounding box center [492, 364] width 13 height 13
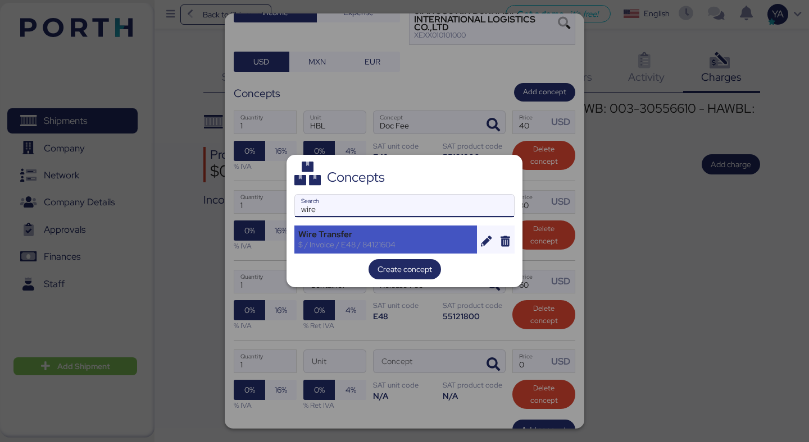
type input "wire"
click at [374, 248] on div "$ / Invoice / E48 / 84121604" at bounding box center [385, 245] width 175 height 10
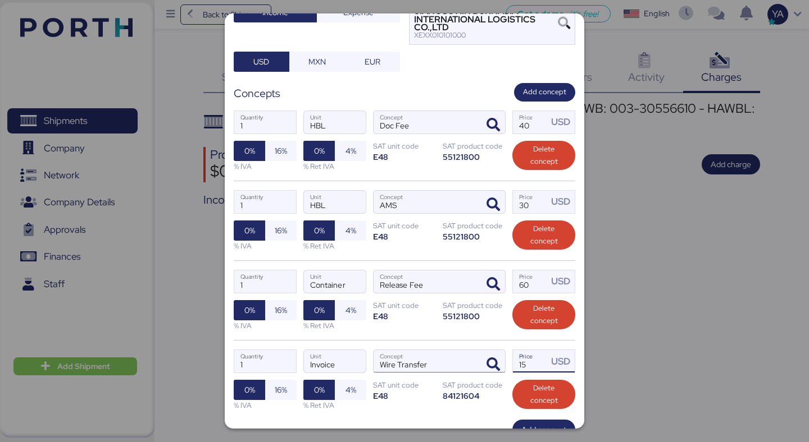
drag, startPoint x: 541, startPoint y: 367, endPoint x: 384, endPoint y: 359, distance: 157.4
click at [384, 359] on div "1 Quantity Invoice Unit Wire Transfer Concept 15 Price USD 0% 16% % IVA 0% 4% %…" at bounding box center [404, 380] width 341 height 80
type input "20"
click at [343, 329] on div "% Ret IVA" at bounding box center [334, 326] width 63 height 11
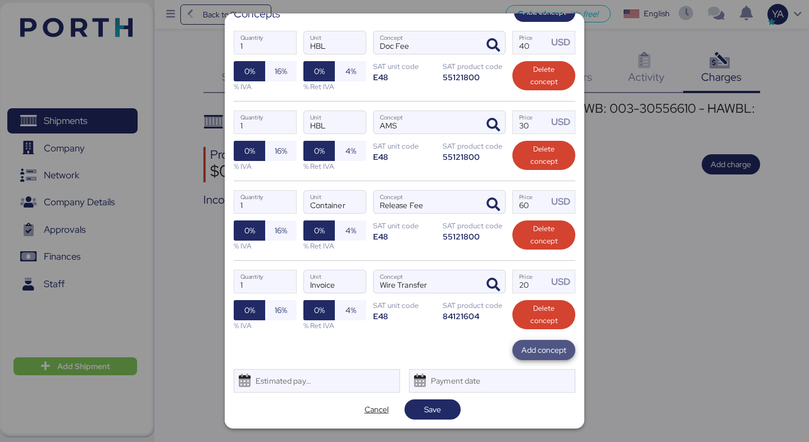
click at [534, 353] on span "Add concept" at bounding box center [543, 350] width 45 height 13
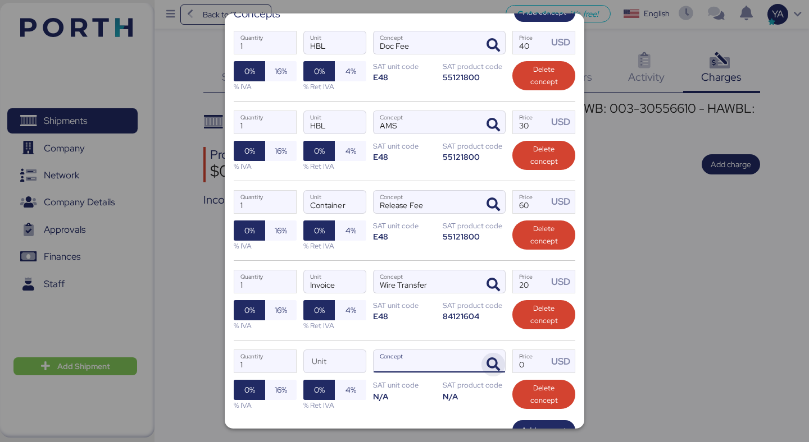
click at [485, 363] on span "button" at bounding box center [493, 365] width 24 height 24
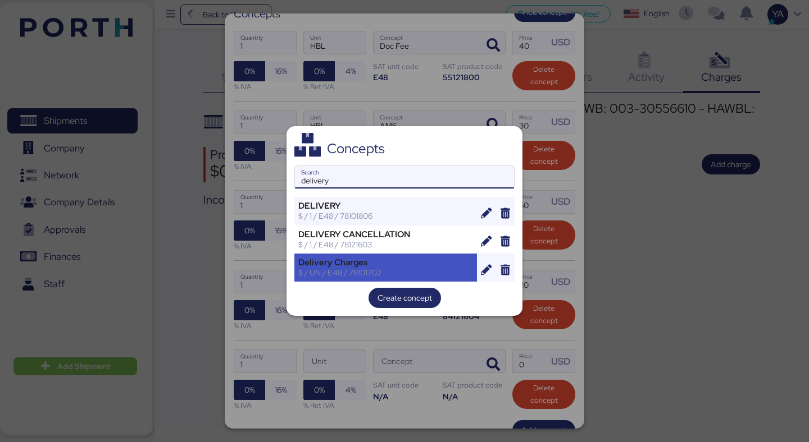
type input "delivery"
click at [346, 264] on div "Delivery Charges" at bounding box center [385, 263] width 175 height 10
